Goal: Task Accomplishment & Management: Manage account settings

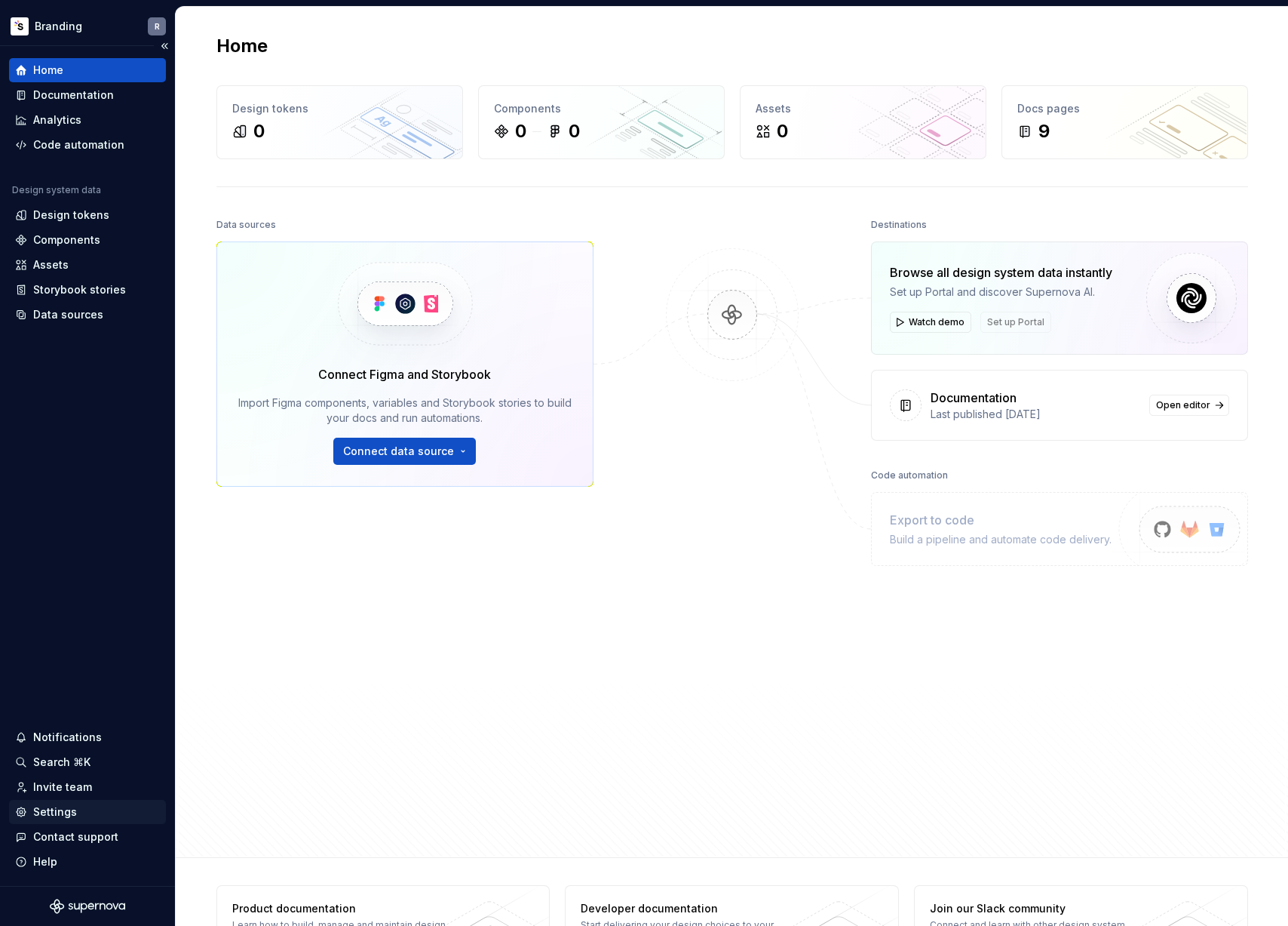
click at [89, 804] on div "Settings" at bounding box center [87, 811] width 145 height 15
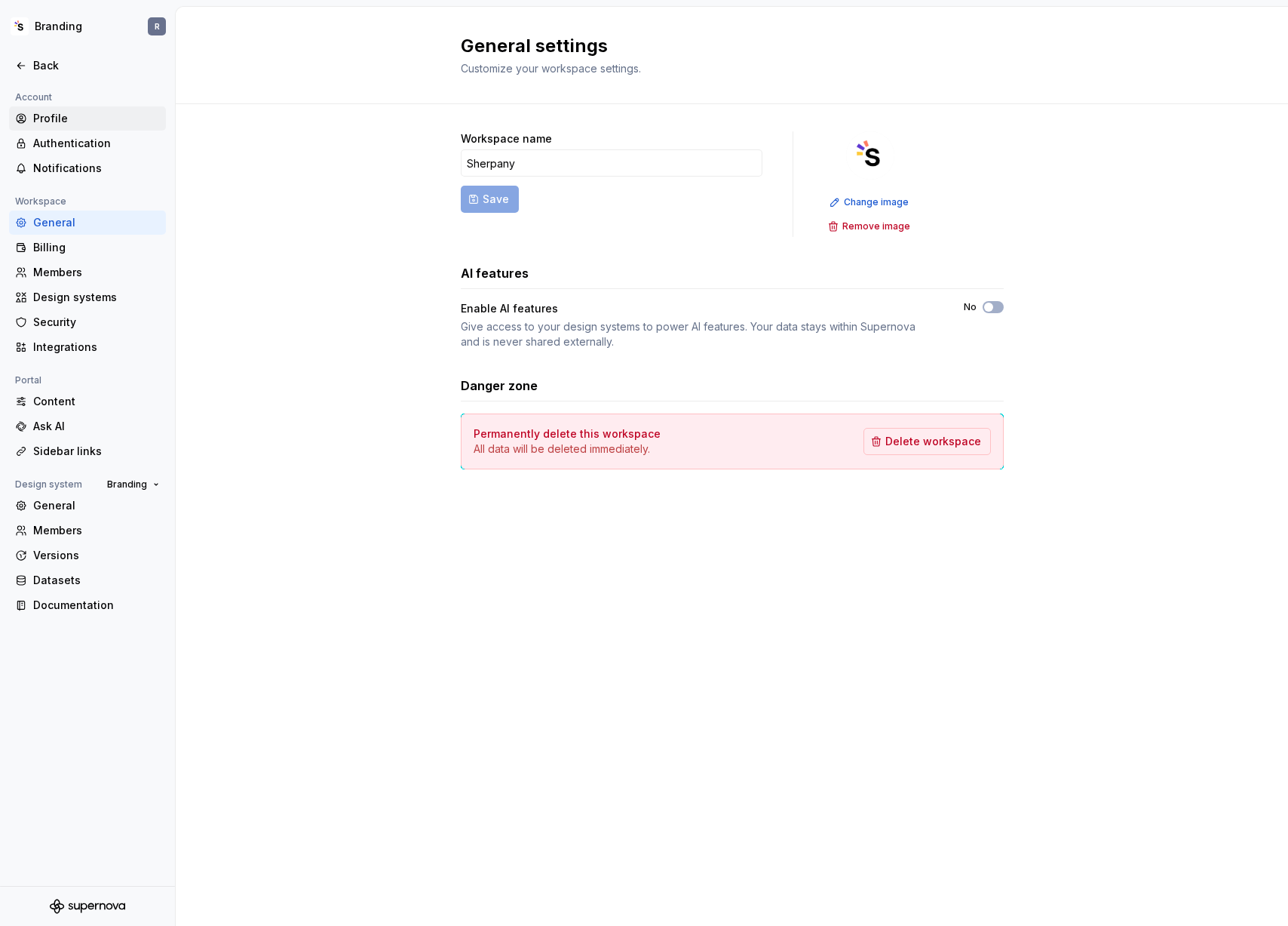
click at [94, 123] on div "Profile" at bounding box center [96, 118] width 127 height 15
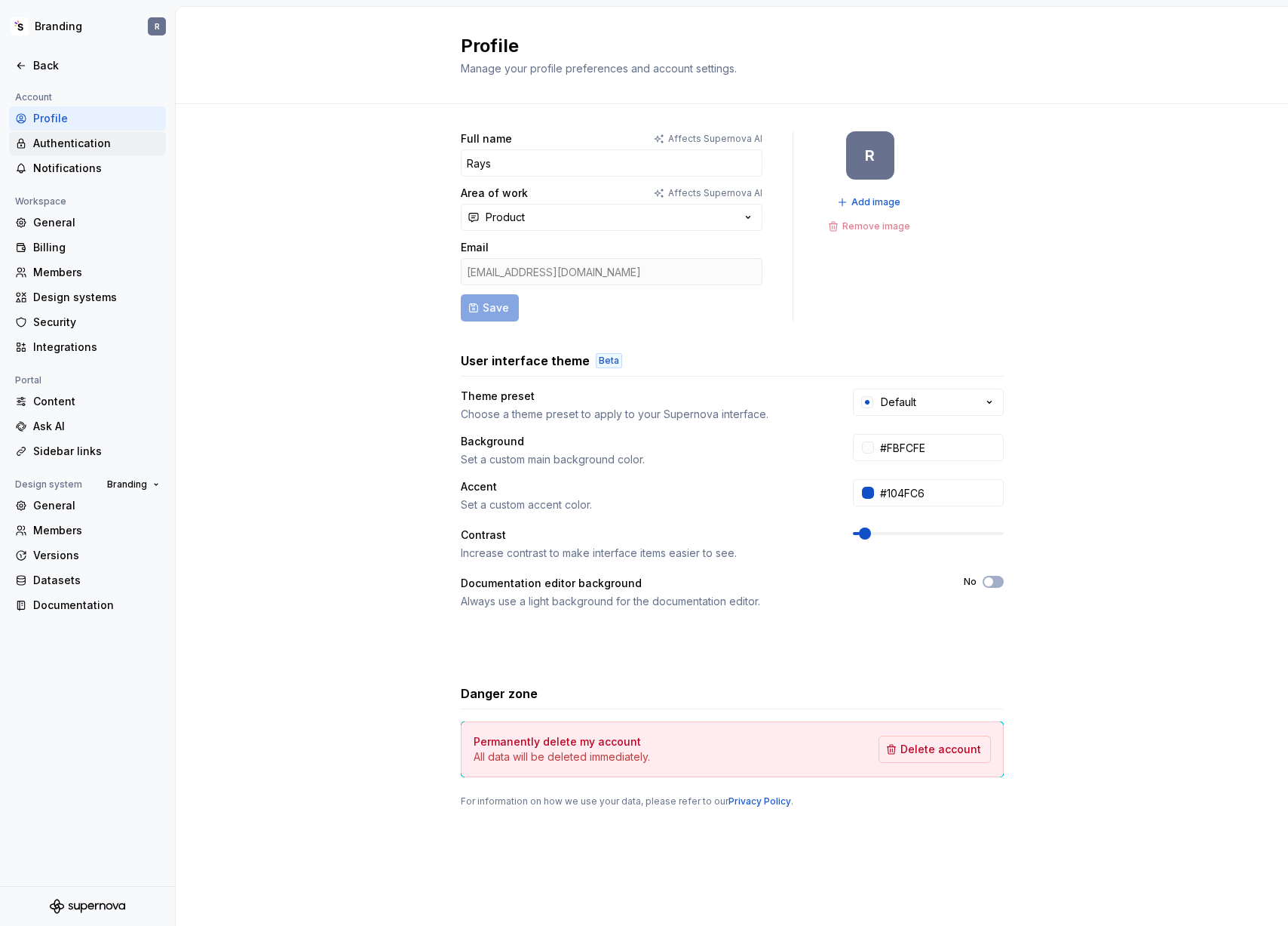
click at [95, 140] on div "Authentication" at bounding box center [96, 143] width 127 height 15
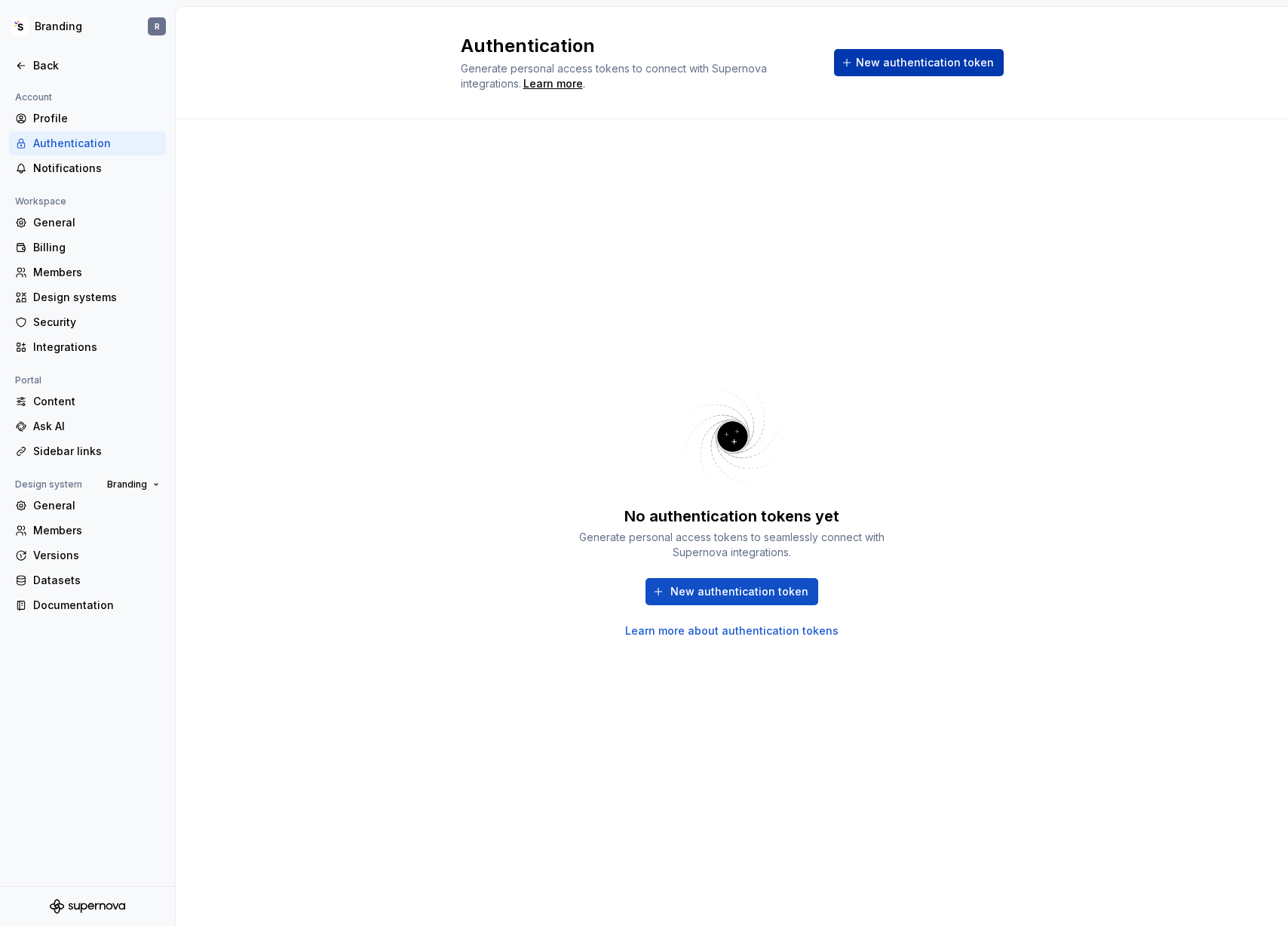
click at [899, 66] on span "New authentication token" at bounding box center [925, 62] width 138 height 15
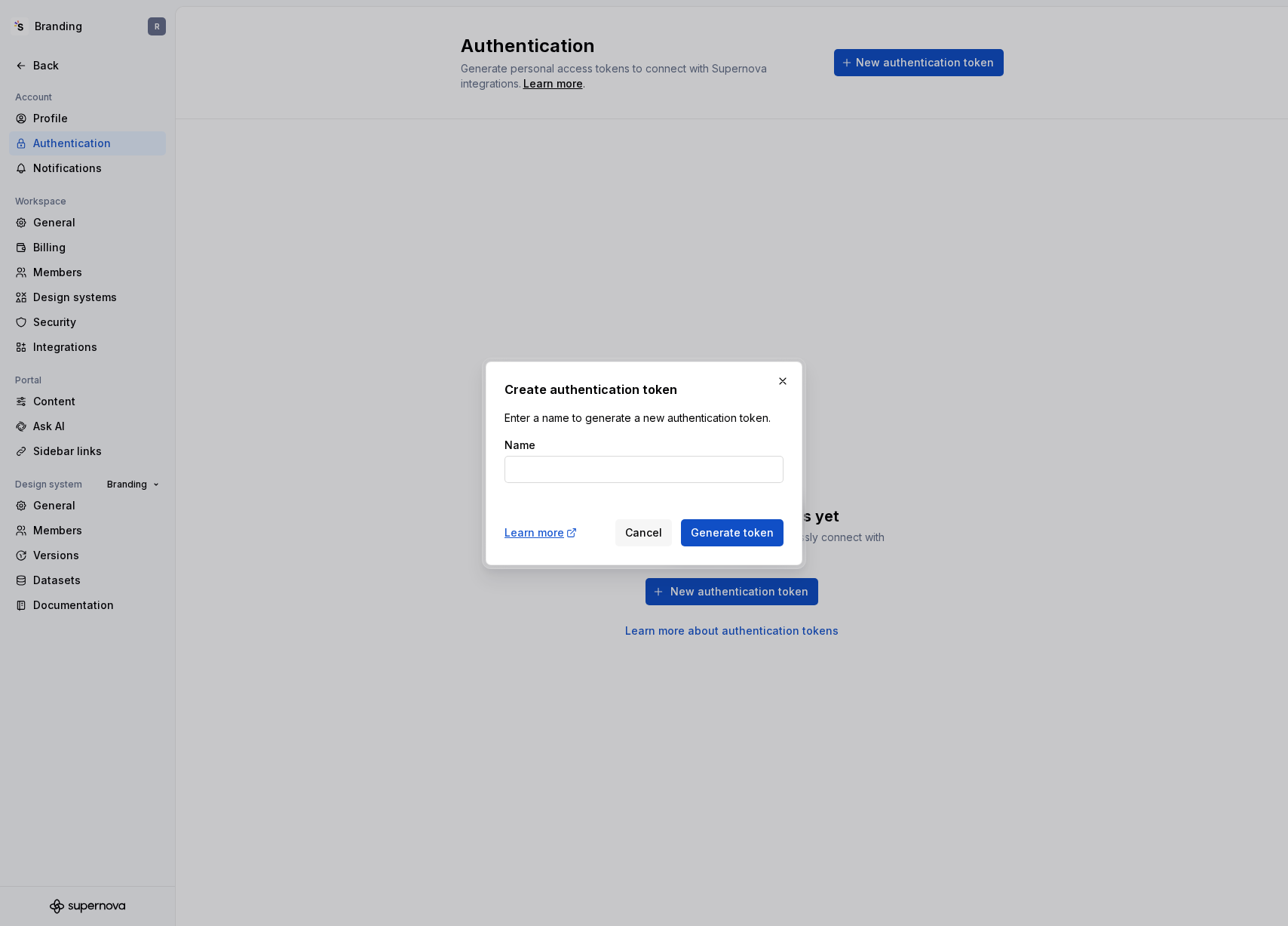
click at [637, 472] on input "Name" at bounding box center [643, 468] width 279 height 27
type input "GitHub Actions Integration"
click at [715, 532] on span "Generate token" at bounding box center [732, 532] width 83 height 15
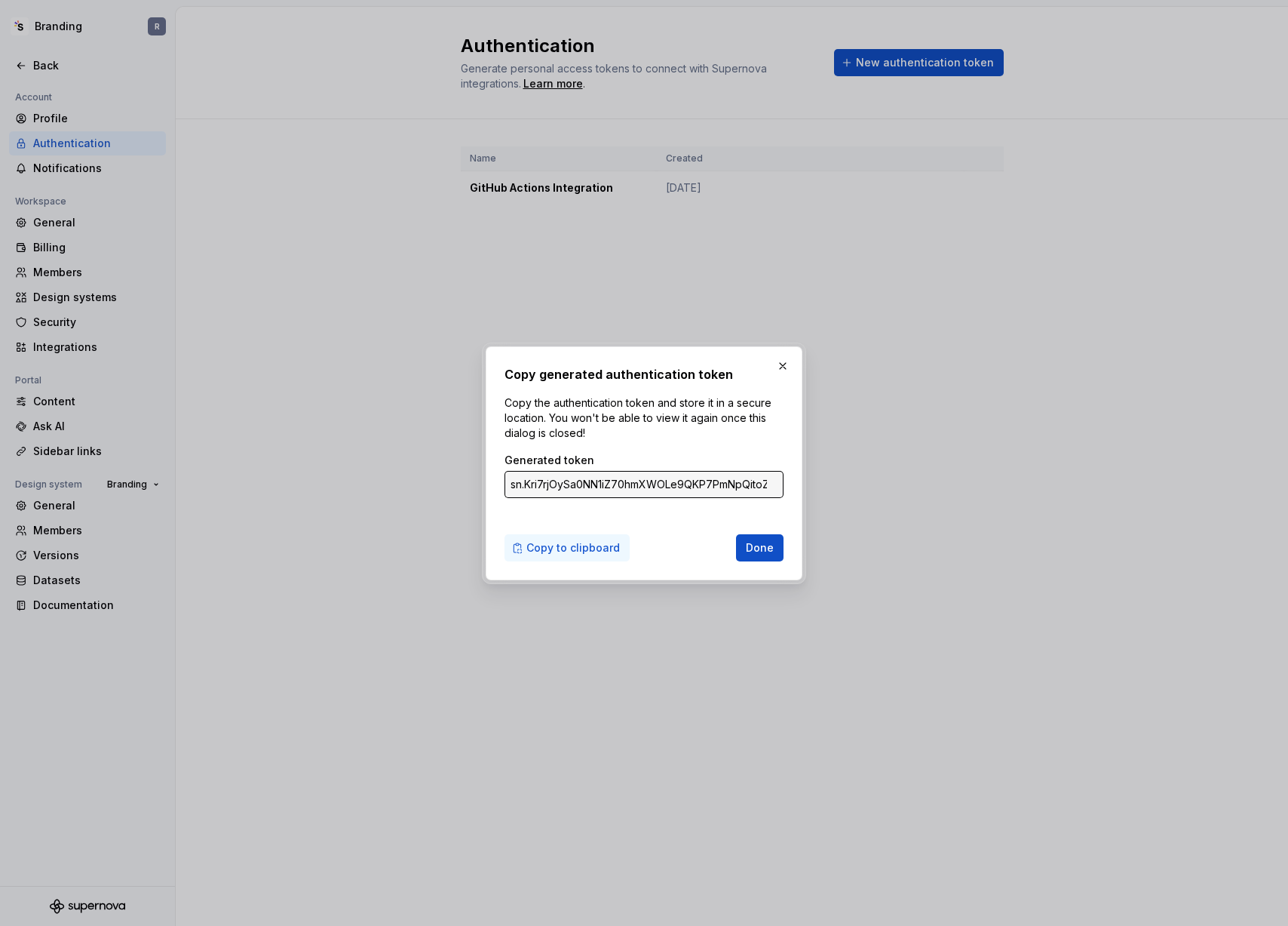
click at [588, 550] on span "Copy to clipboard" at bounding box center [574, 547] width 93 height 15
click at [759, 547] on span "Done" at bounding box center [760, 547] width 28 height 15
